Goal: Register for event/course

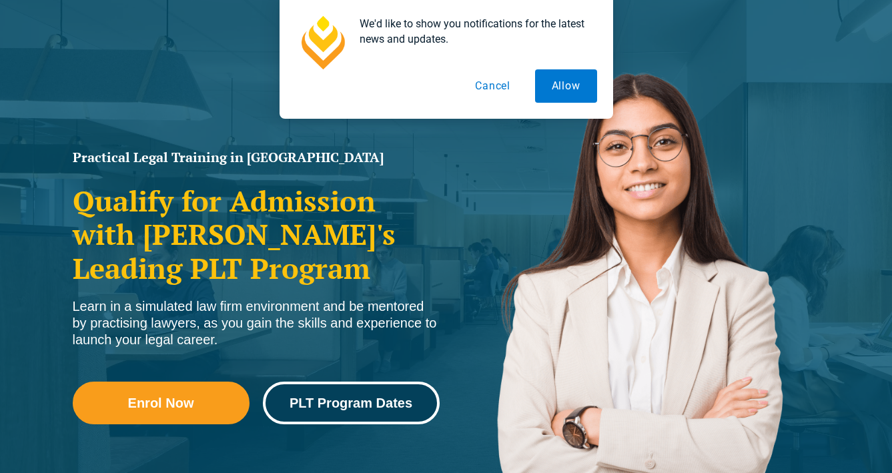
click at [329, 409] on span "PLT Program Dates" at bounding box center [350, 402] width 123 height 13
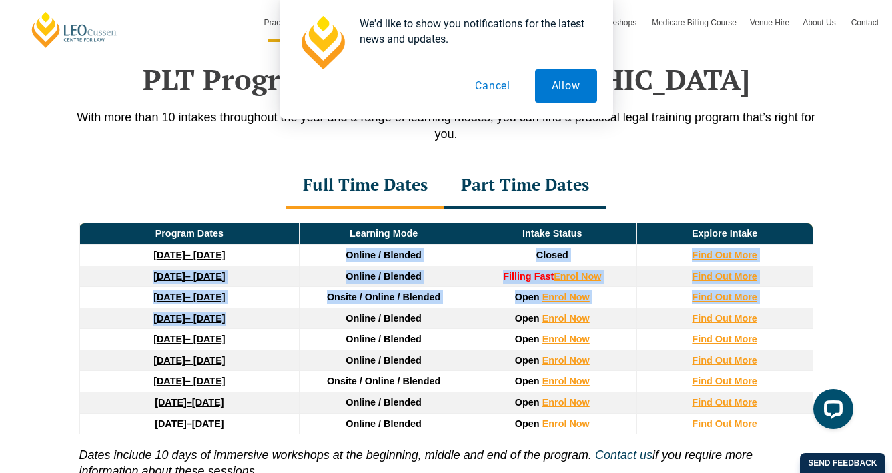
drag, startPoint x: 318, startPoint y: 253, endPoint x: 309, endPoint y: 311, distance: 58.0
click at [311, 314] on thead "Program Dates Learning Mode Intake Status Explore Intake [DATE] – [DATE] Online…" at bounding box center [445, 328] width 733 height 211
click at [309, 311] on td "Online / Blended" at bounding box center [383, 317] width 169 height 21
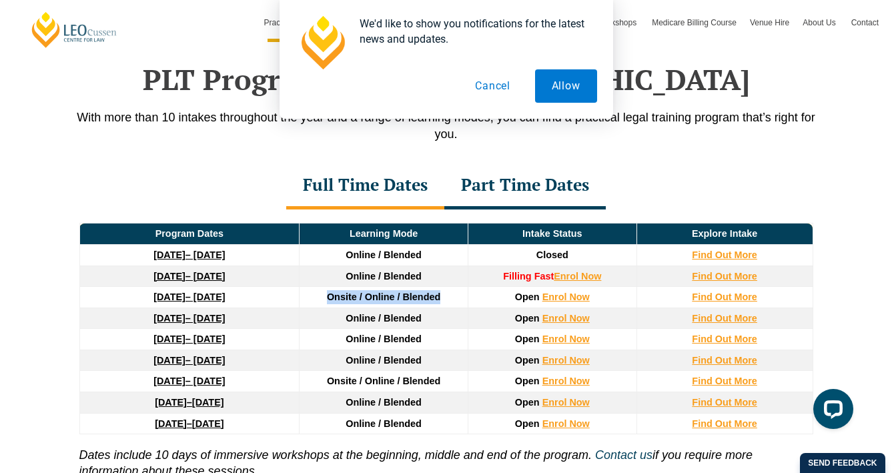
drag, startPoint x: 323, startPoint y: 299, endPoint x: 441, endPoint y: 297, distance: 117.4
click at [446, 300] on td "Onsite / Online / Blended" at bounding box center [383, 297] width 169 height 21
click at [441, 297] on td "Onsite / Online / Blended" at bounding box center [383, 297] width 169 height 21
drag, startPoint x: 341, startPoint y: 327, endPoint x: 435, endPoint y: 317, distance: 95.2
click at [436, 318] on td "Online / Blended" at bounding box center [383, 317] width 169 height 21
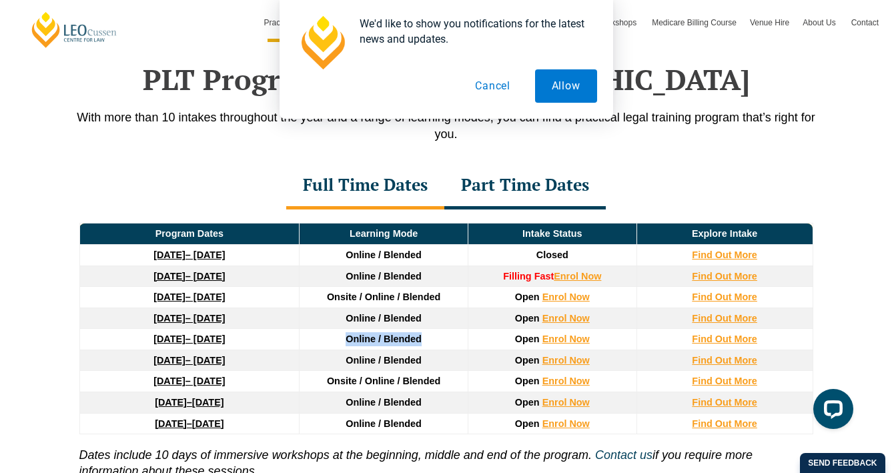
drag, startPoint x: 337, startPoint y: 337, endPoint x: 425, endPoint y: 333, distance: 88.1
click at [430, 337] on td "Online / Blended" at bounding box center [383, 339] width 169 height 21
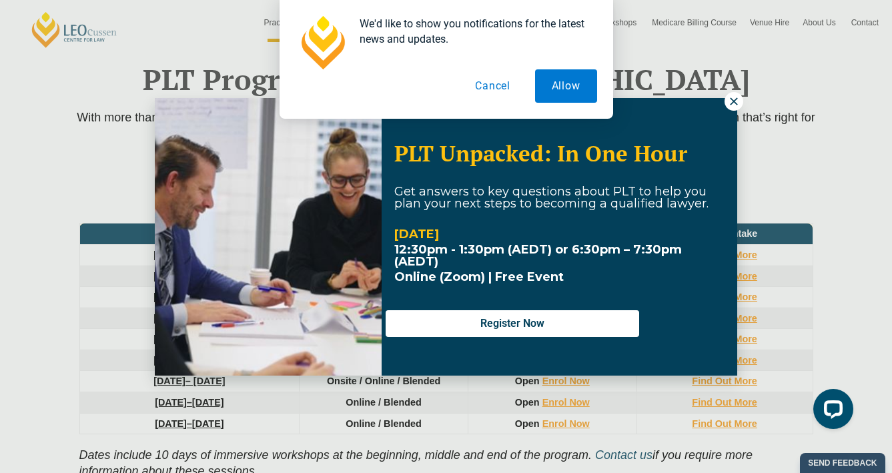
click at [742, 101] on div "We'd like to show you notifications for the latest news and updates. Allow Canc…" at bounding box center [446, 59] width 892 height 119
click at [737, 99] on div "We'd like to show you notifications for the latest news and updates. Allow Canc…" at bounding box center [446, 59] width 892 height 119
click at [728, 101] on div "We'd like to show you notifications for the latest news and updates. Allow Canc…" at bounding box center [446, 59] width 892 height 119
click at [488, 88] on button "Cancel" at bounding box center [492, 85] width 69 height 33
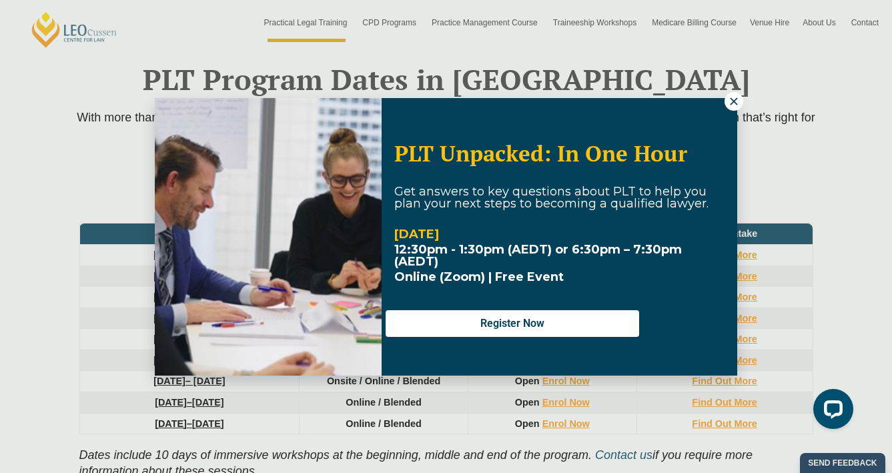
click at [734, 101] on icon at bounding box center [734, 101] width 12 height 12
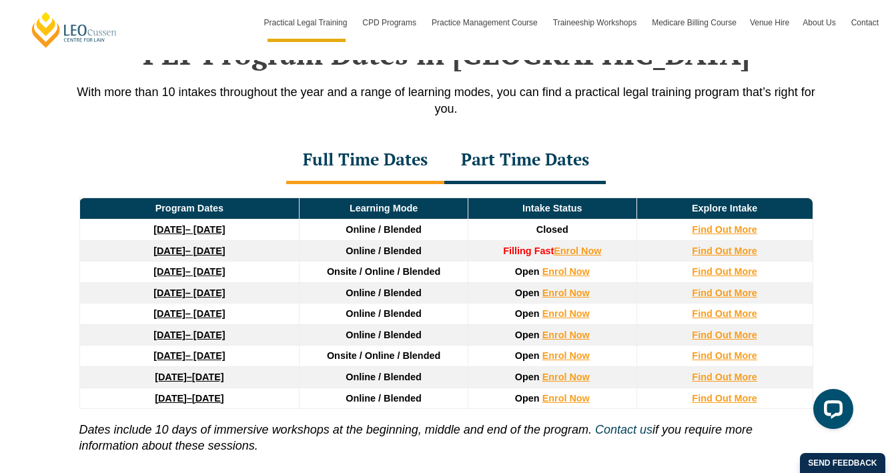
scroll to position [1770, 0]
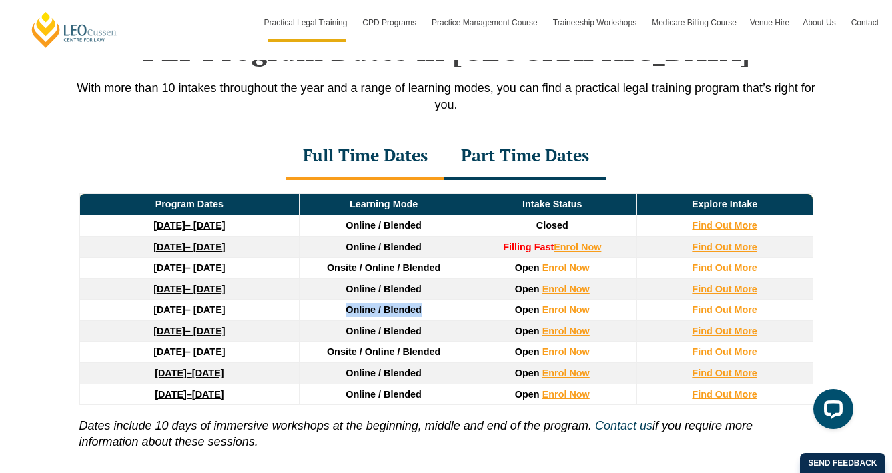
drag, startPoint x: 316, startPoint y: 316, endPoint x: 501, endPoint y: 302, distance: 185.2
click at [503, 306] on tr "[DATE] – [DATE] Online / Blended Open Enrol Now Find Out More" at bounding box center [445, 309] width 733 height 21
click at [370, 304] on td "Online / Blended" at bounding box center [383, 309] width 169 height 21
drag, startPoint x: 331, startPoint y: 283, endPoint x: 446, endPoint y: 291, distance: 115.6
click at [446, 292] on td "Online / Blended" at bounding box center [383, 288] width 169 height 21
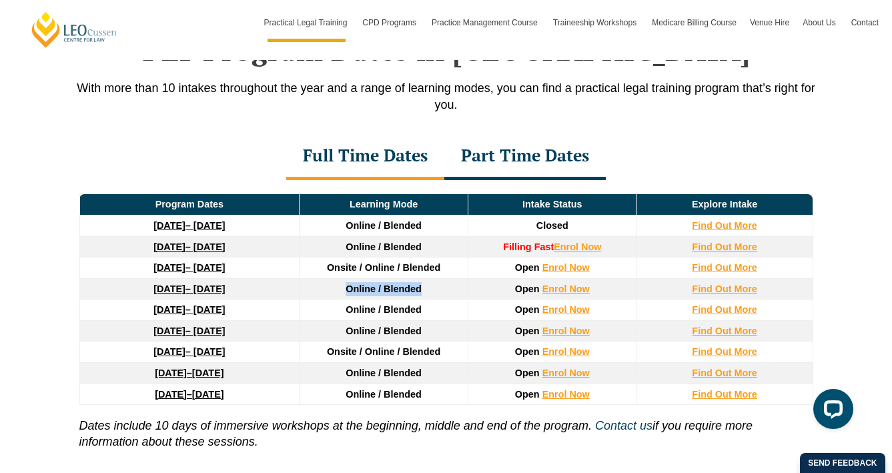
click at [434, 295] on td "Online / Blended" at bounding box center [383, 288] width 169 height 21
drag, startPoint x: 330, startPoint y: 295, endPoint x: 436, endPoint y: 287, distance: 106.3
click at [439, 288] on td "Online / Blended" at bounding box center [383, 288] width 169 height 21
click at [421, 294] on span "Online / Blended" at bounding box center [383, 288] width 76 height 11
drag, startPoint x: 449, startPoint y: 292, endPoint x: 343, endPoint y: 285, distance: 106.3
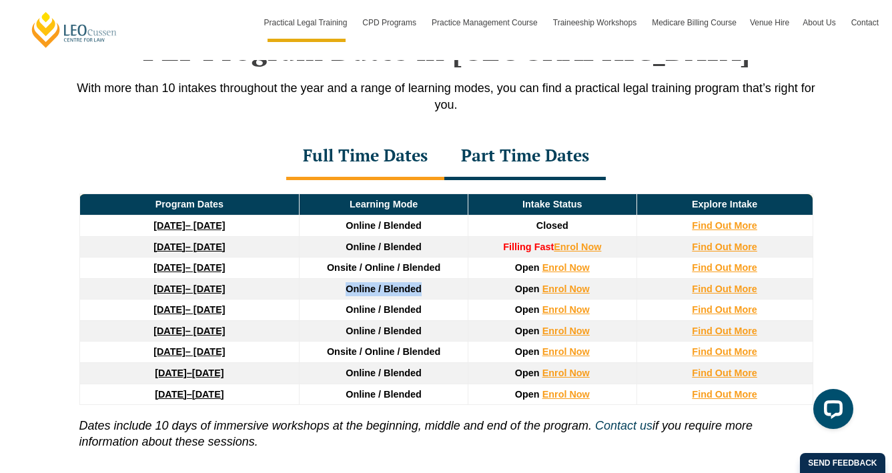
click at [343, 285] on td "Online / Blended" at bounding box center [383, 288] width 169 height 21
click at [347, 286] on td "Online / Blended" at bounding box center [383, 288] width 169 height 21
drag, startPoint x: 346, startPoint y: 290, endPoint x: 455, endPoint y: 295, distance: 108.8
click at [459, 297] on td "Online / Blended" at bounding box center [383, 288] width 169 height 21
click at [561, 289] on link "Enrol Now" at bounding box center [565, 288] width 47 height 11
